Goal: Task Accomplishment & Management: Manage account settings

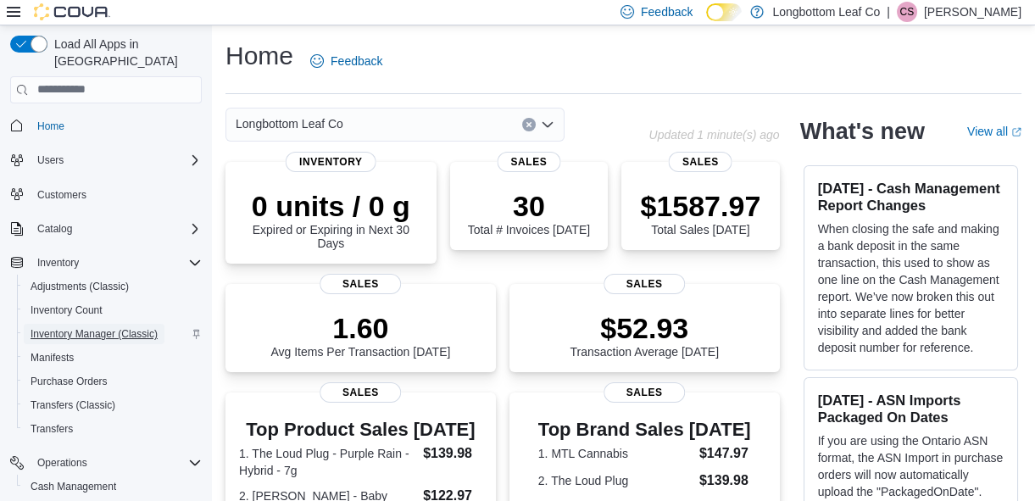
click at [93, 327] on span "Inventory Manager (Classic)" at bounding box center [94, 334] width 127 height 14
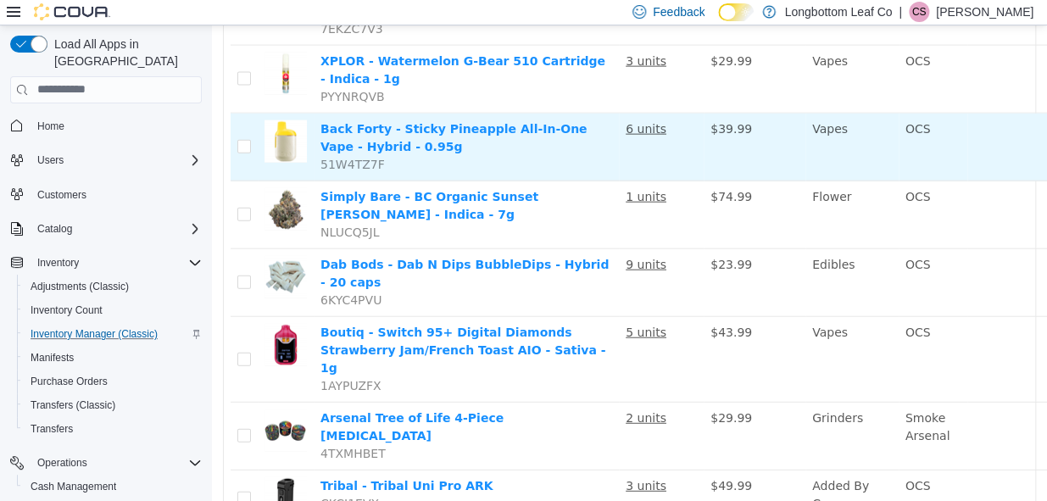
scroll to position [1376, 0]
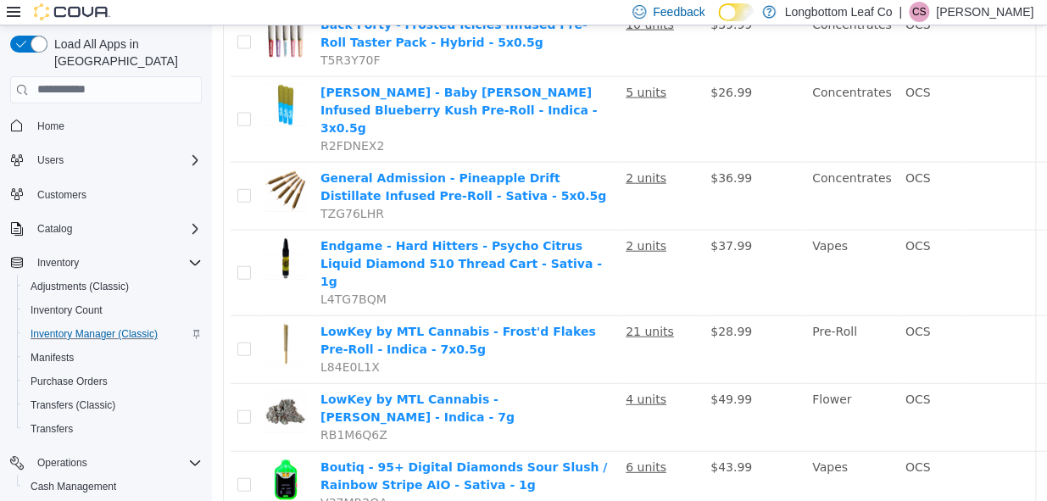
scroll to position [1343, 0]
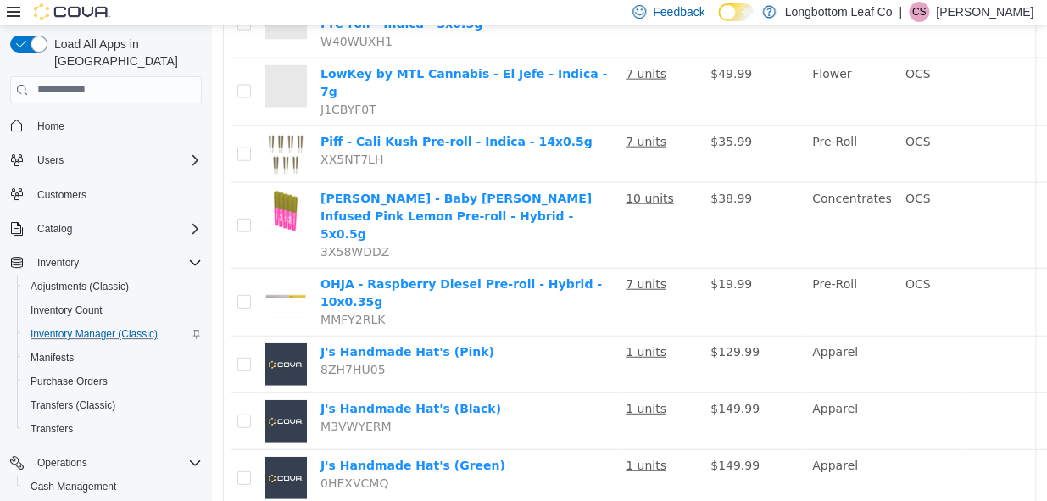
scroll to position [1365, 0]
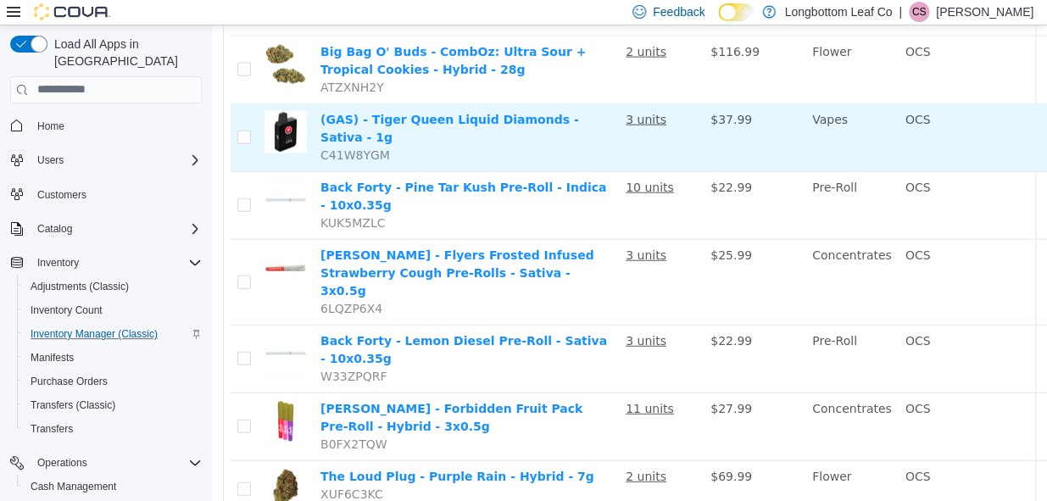
scroll to position [1399, 0]
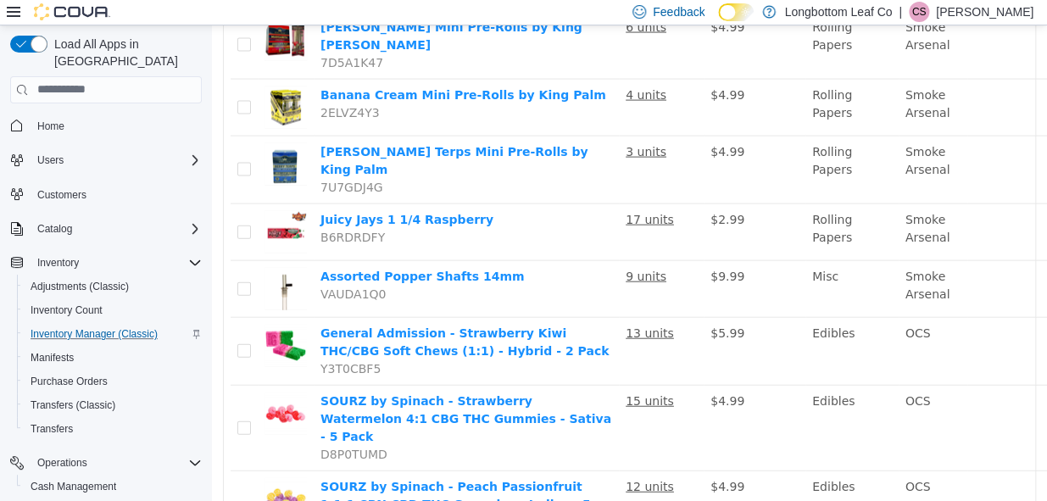
scroll to position [1288, 0]
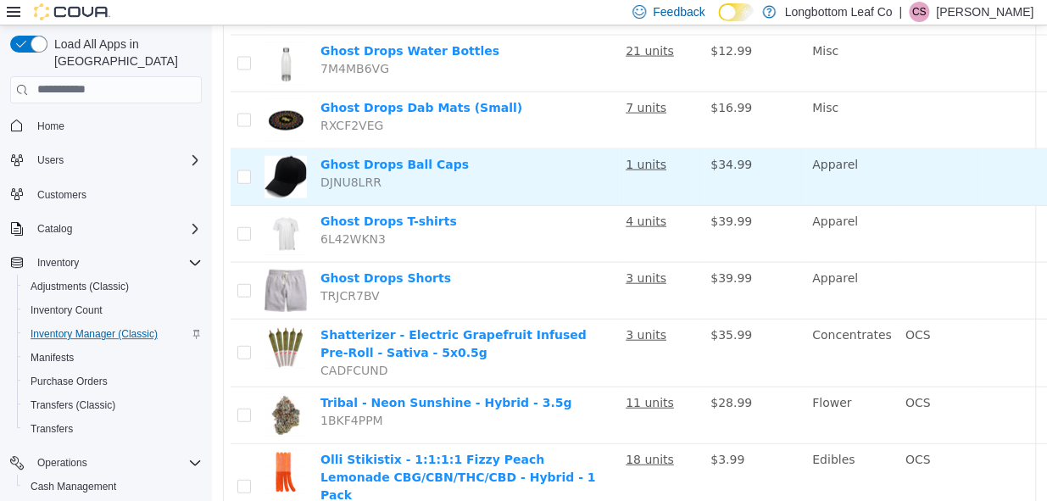
scroll to position [1310, 0]
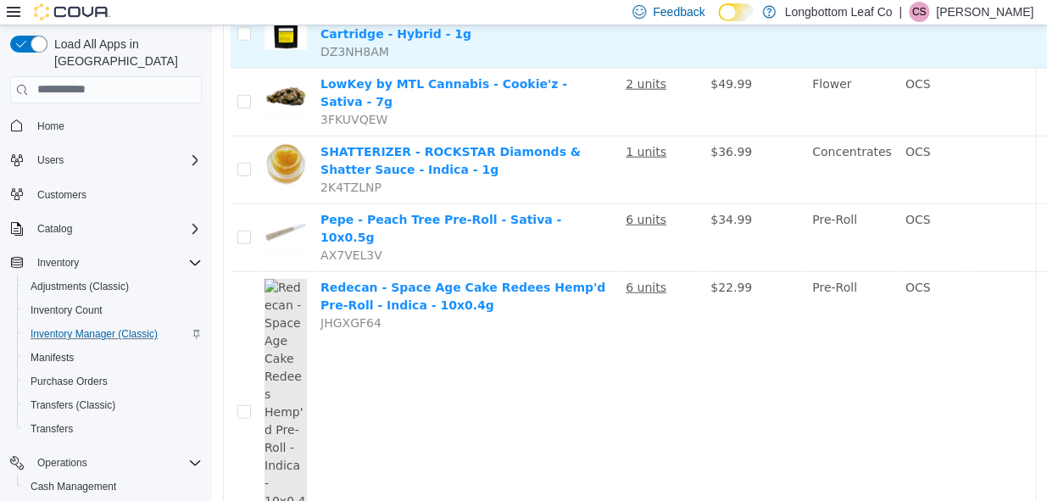
scroll to position [1565, 0]
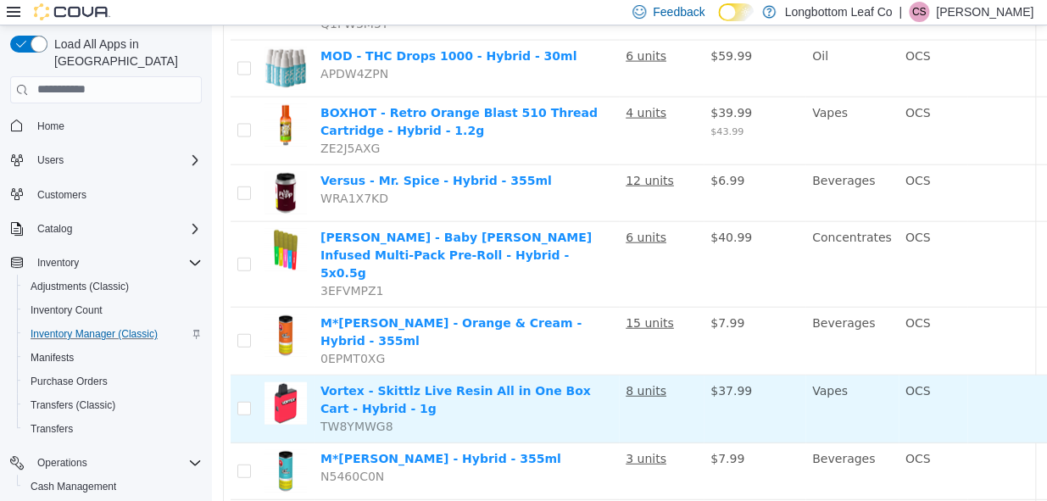
scroll to position [1326, 0]
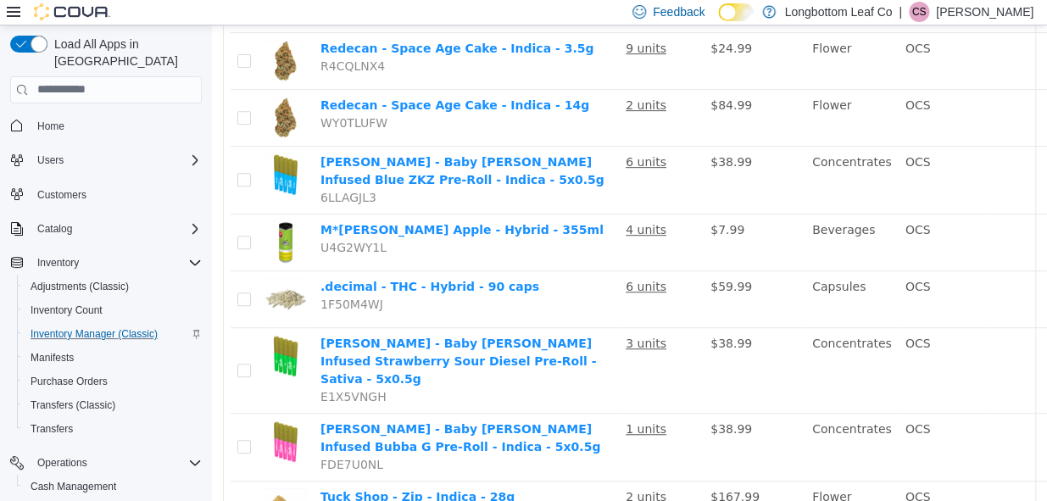
scroll to position [231, 0]
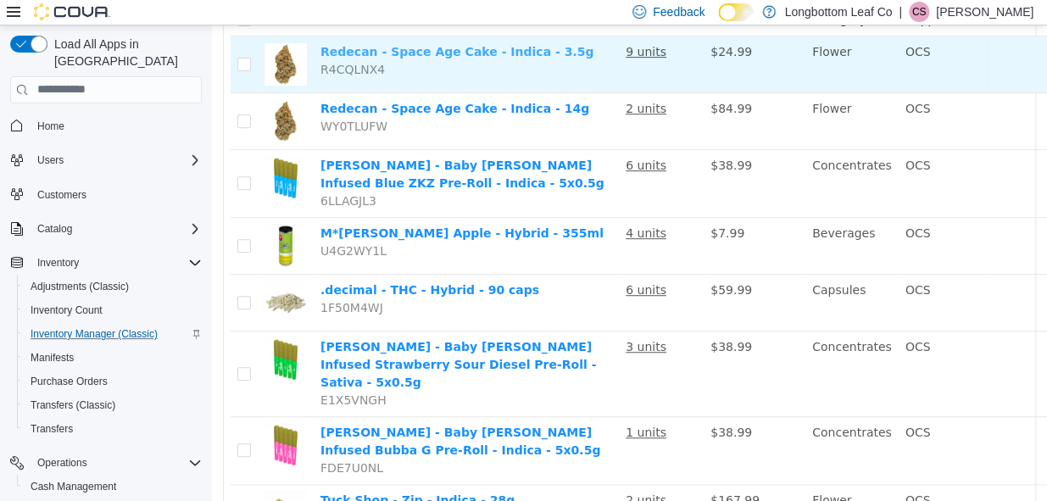
click at [434, 58] on link "Redecan - Space Age Cake - Indica - 3.5g" at bounding box center [457, 51] width 273 height 14
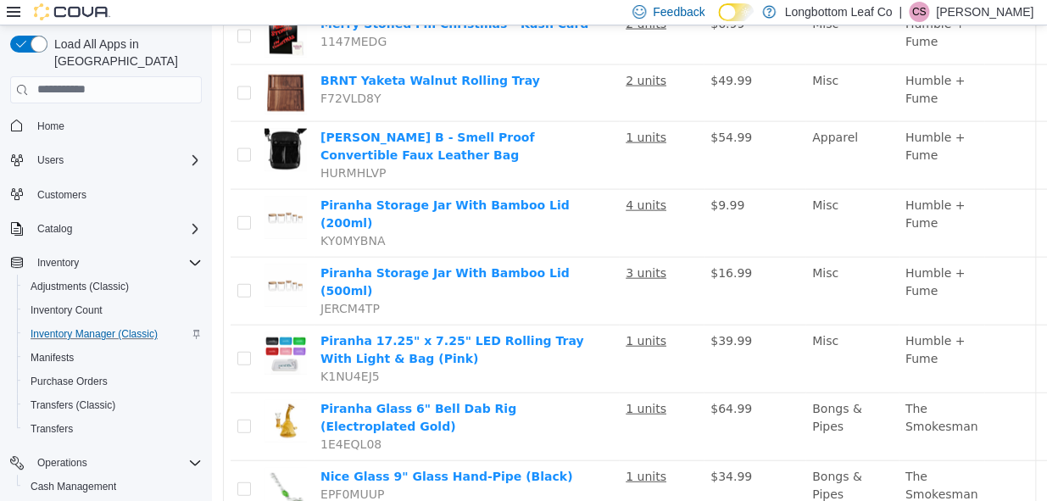
scroll to position [1288, 0]
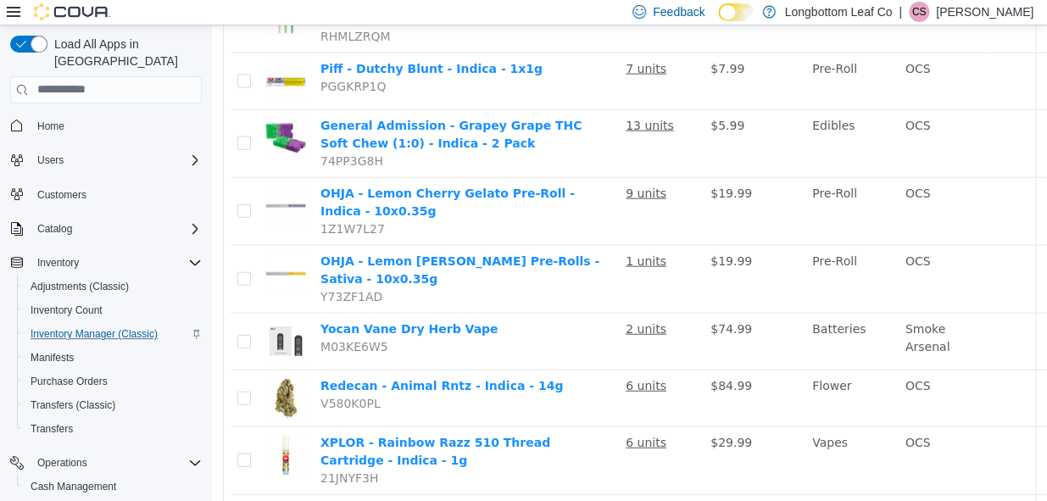
scroll to position [1332, 0]
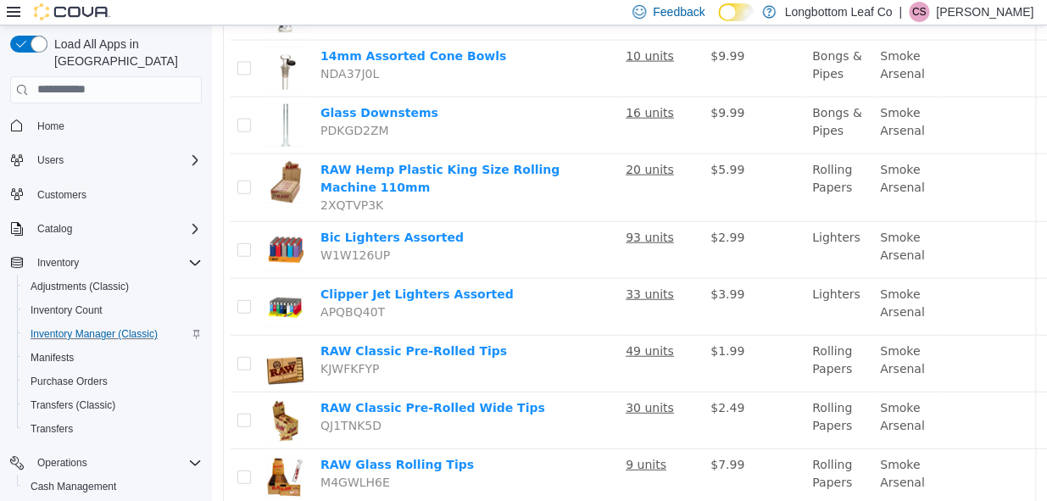
scroll to position [1343, 0]
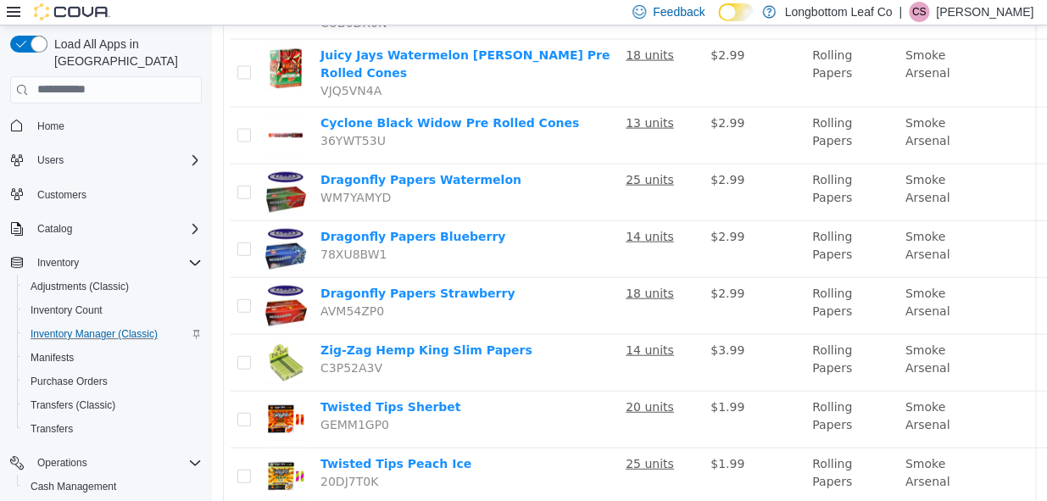
scroll to position [1299, 0]
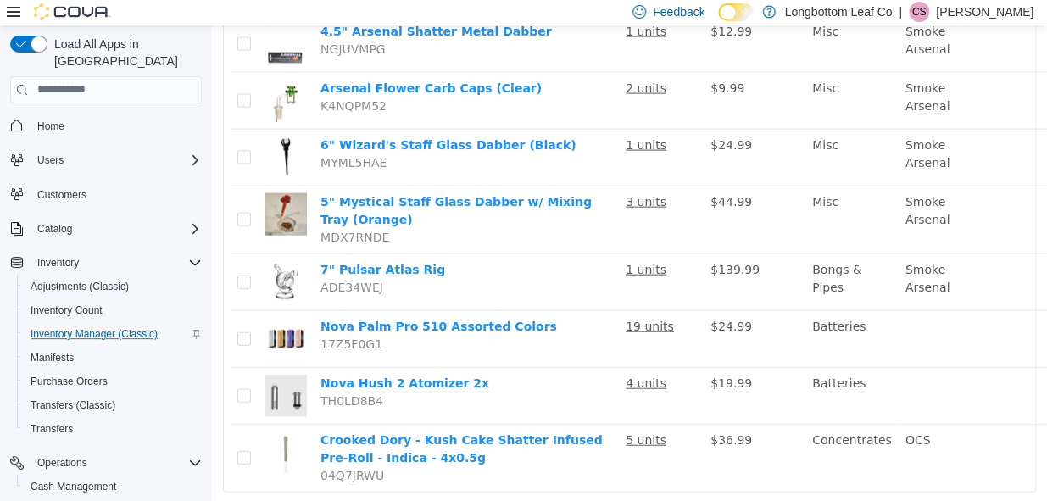
scroll to position [1277, 0]
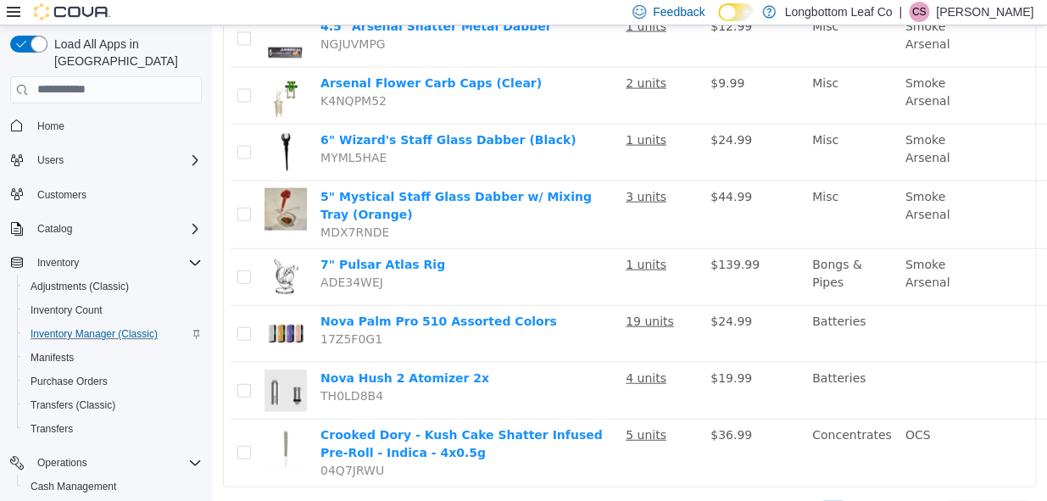
click at [855, 500] on link "14" at bounding box center [858, 510] width 24 height 19
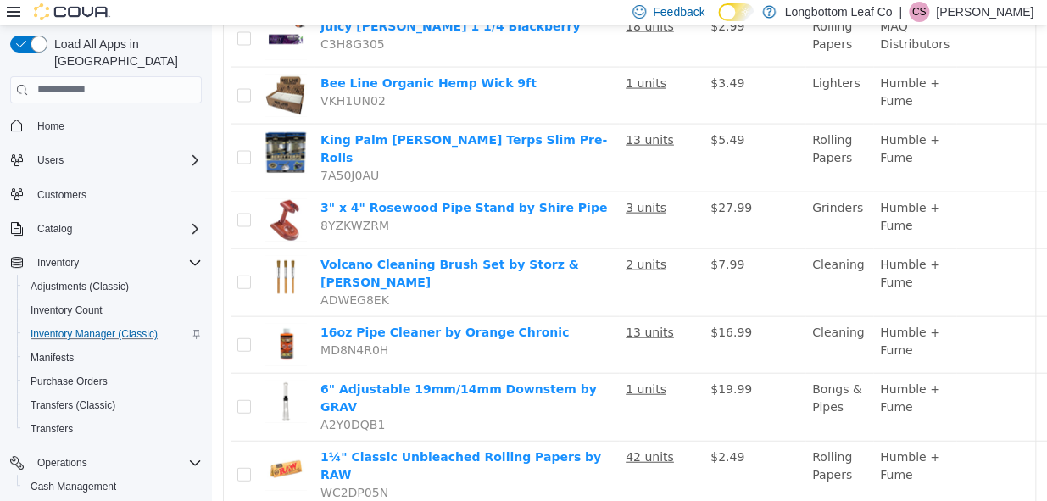
scroll to position [1244, 0]
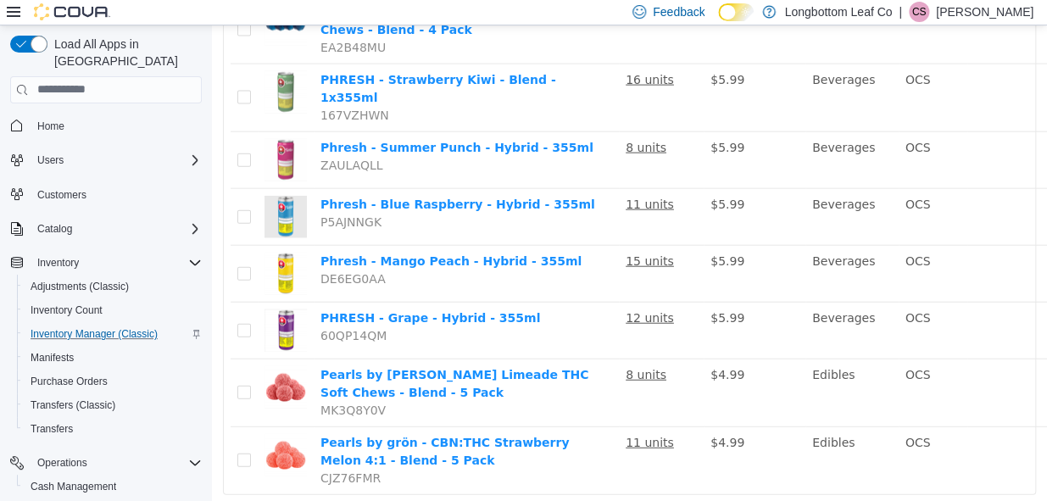
scroll to position [1365, 0]
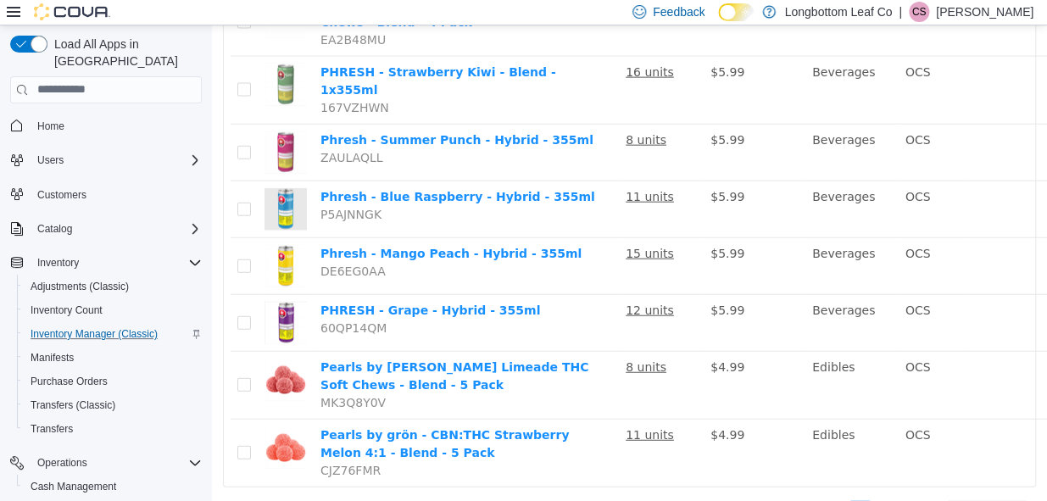
click at [884, 500] on link "16" at bounding box center [885, 510] width 24 height 19
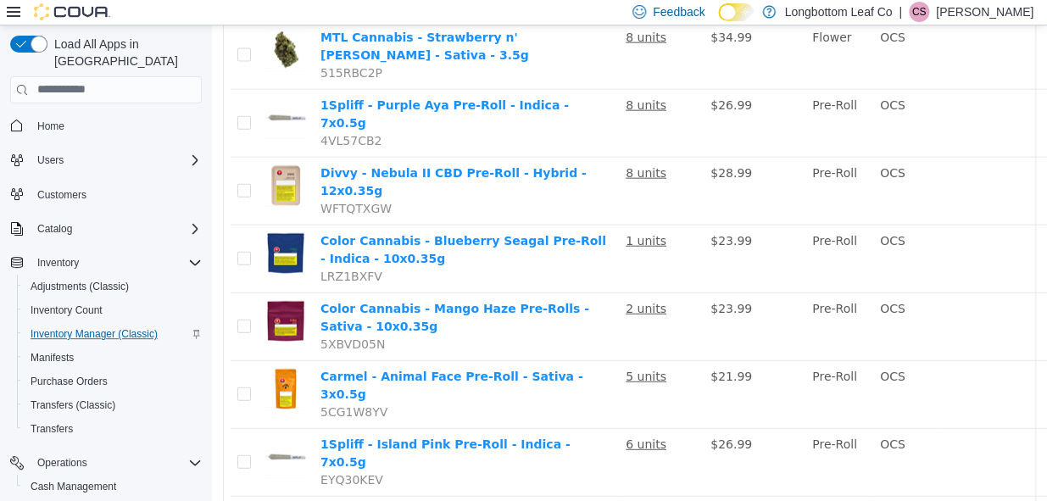
scroll to position [1387, 0]
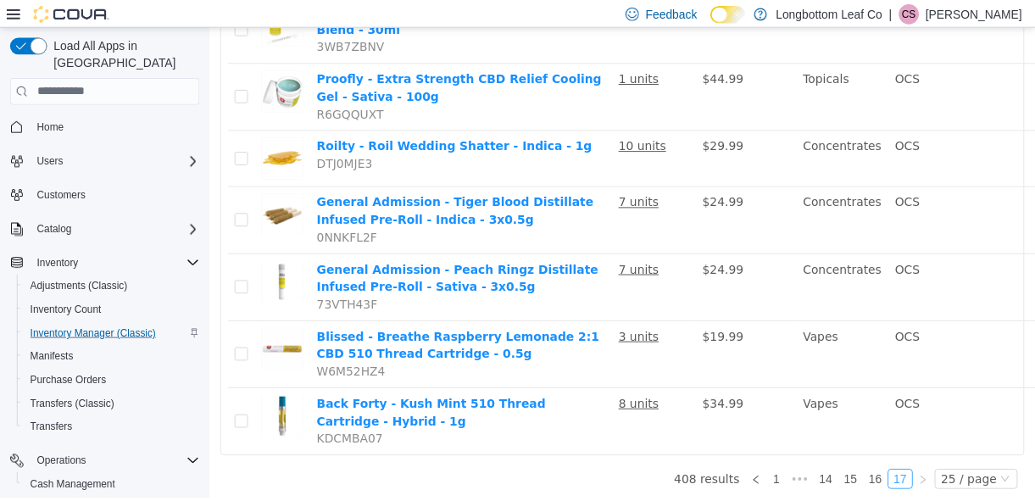
scroll to position [334, 0]
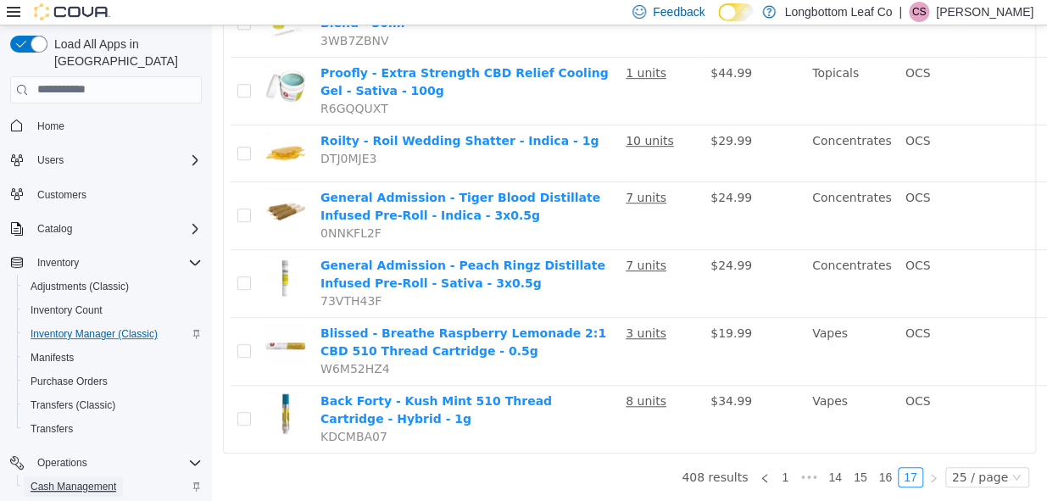
click at [64, 480] on span "Cash Management" at bounding box center [74, 487] width 86 height 14
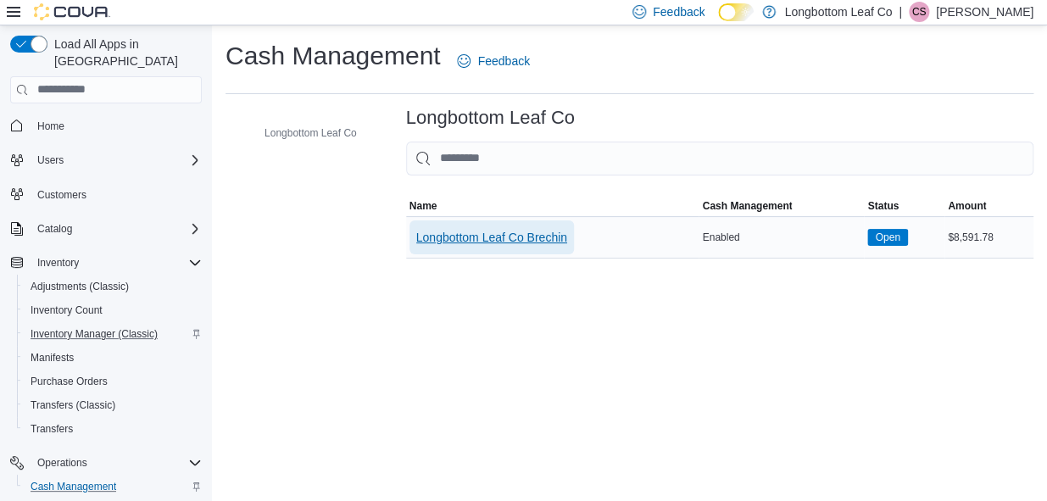
click at [493, 238] on span "Longbottom Leaf Co Brechin" at bounding box center [491, 237] width 151 height 17
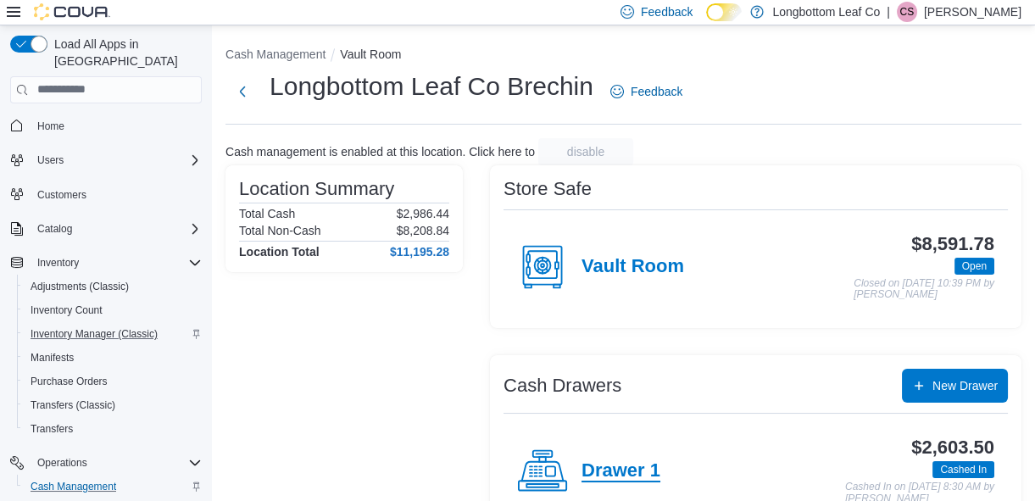
click at [631, 469] on h4 "Drawer 1" at bounding box center [621, 471] width 79 height 22
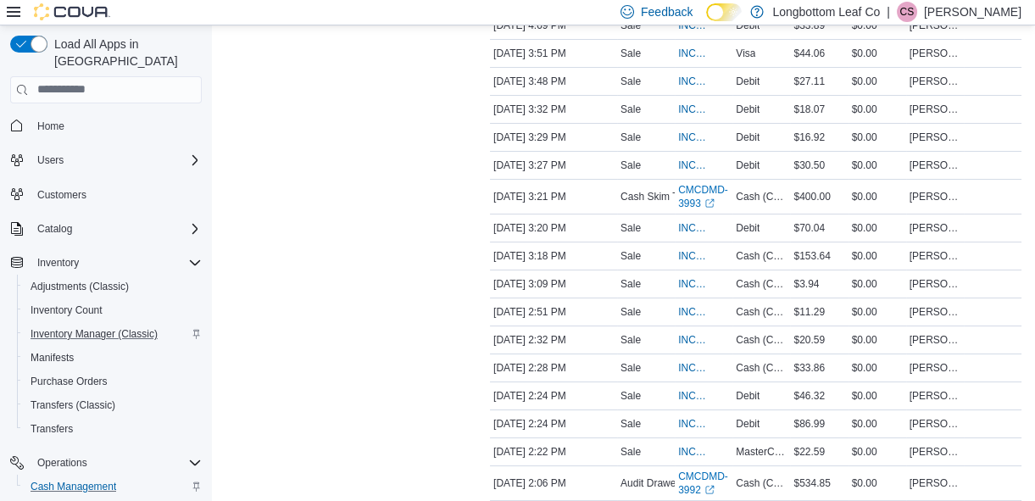
scroll to position [623, 0]
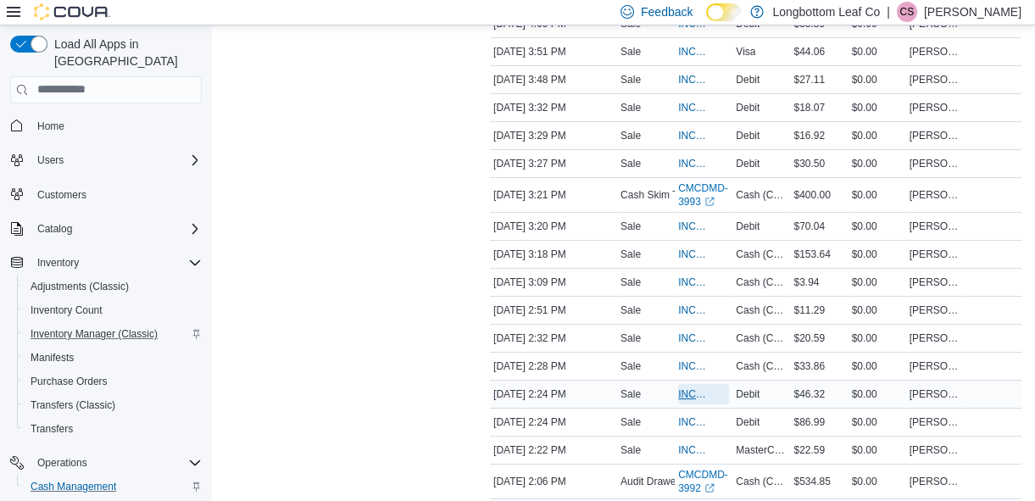
click at [684, 388] on span "INCDMD-41231" at bounding box center [695, 395] width 34 height 14
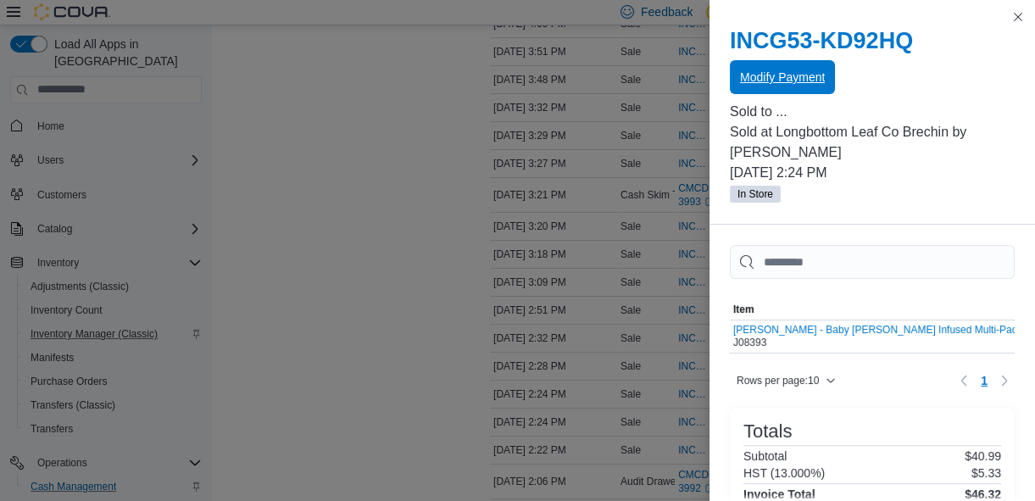
click at [798, 78] on span "Modify Payment" at bounding box center [782, 77] width 85 height 17
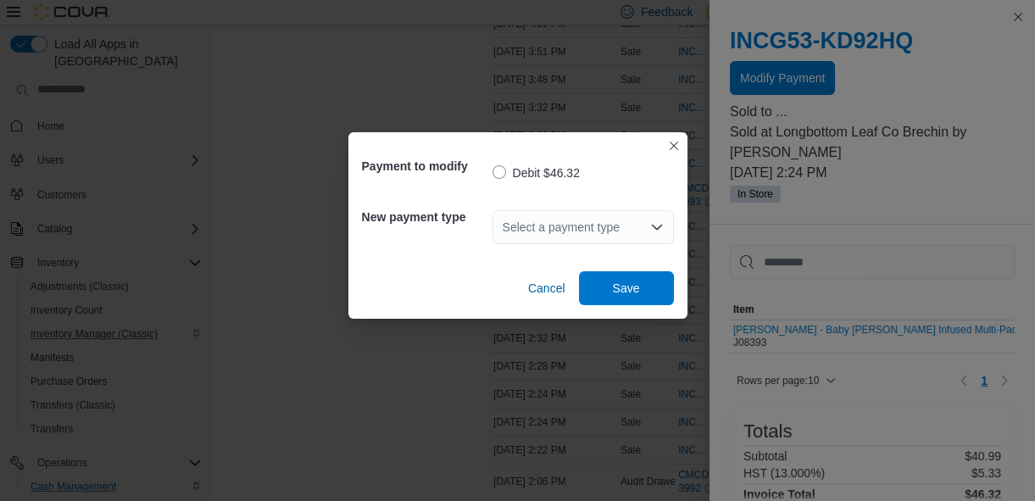
click at [658, 229] on icon "Open list of options" at bounding box center [656, 227] width 10 height 5
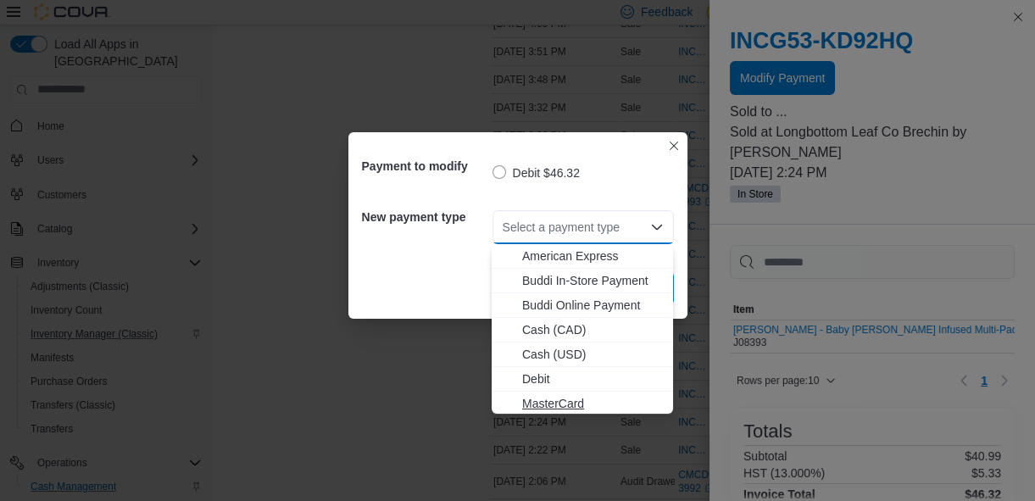
click at [575, 403] on span "MasterCard" at bounding box center [592, 403] width 141 height 17
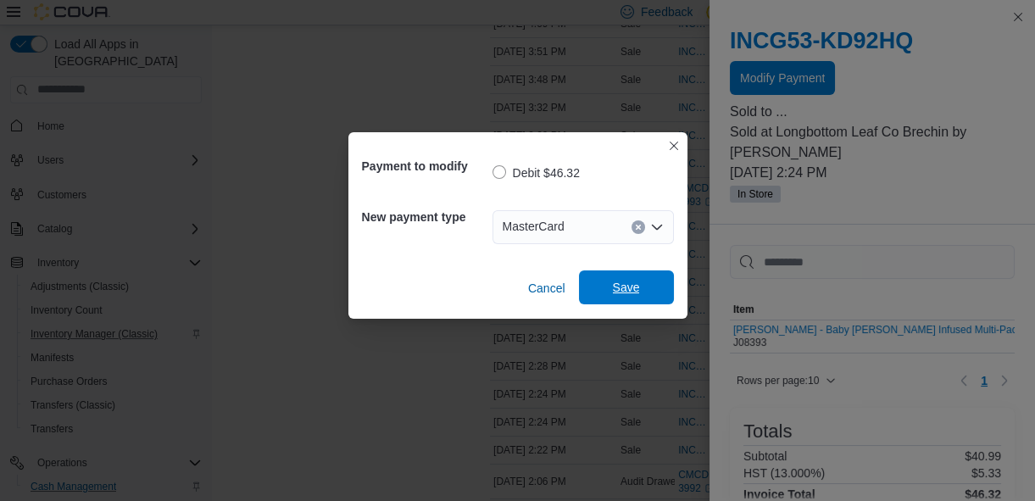
click at [639, 287] on span "Save" at bounding box center [626, 288] width 75 height 34
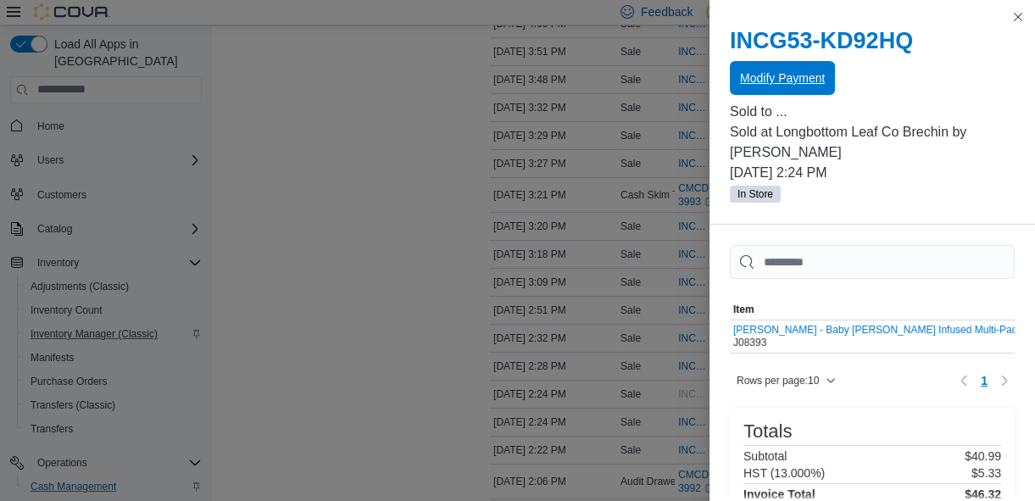
scroll to position [0, 0]
click at [1016, 12] on button "Close this dialog" at bounding box center [1018, 16] width 20 height 20
